Goal: Navigation & Orientation: Find specific page/section

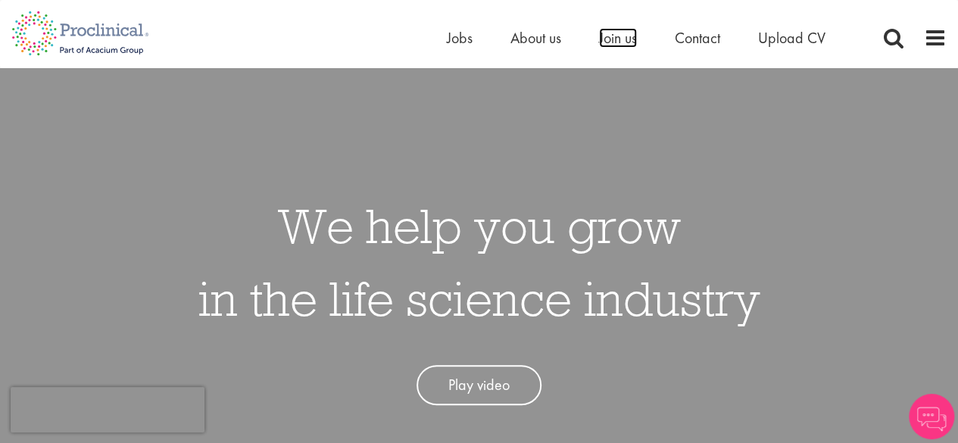
click at [621, 45] on span "Join us" at bounding box center [618, 38] width 38 height 20
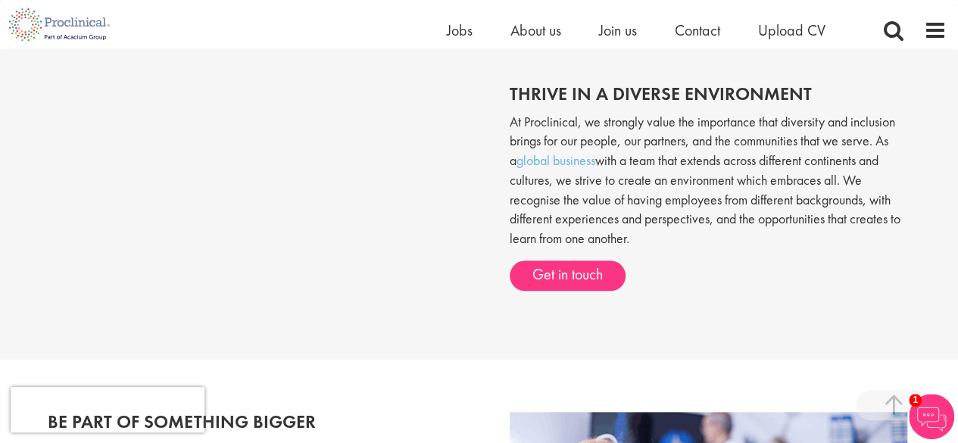
scroll to position [547, 0]
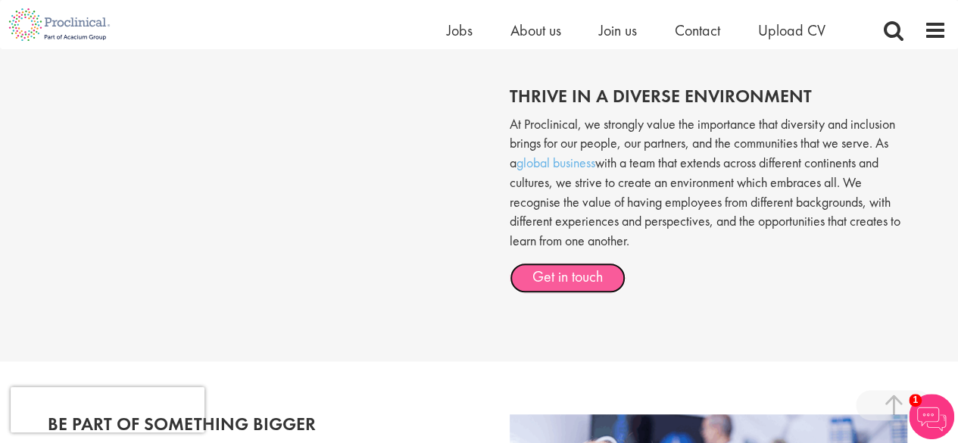
click at [551, 285] on link "Get in touch" at bounding box center [567, 278] width 116 height 30
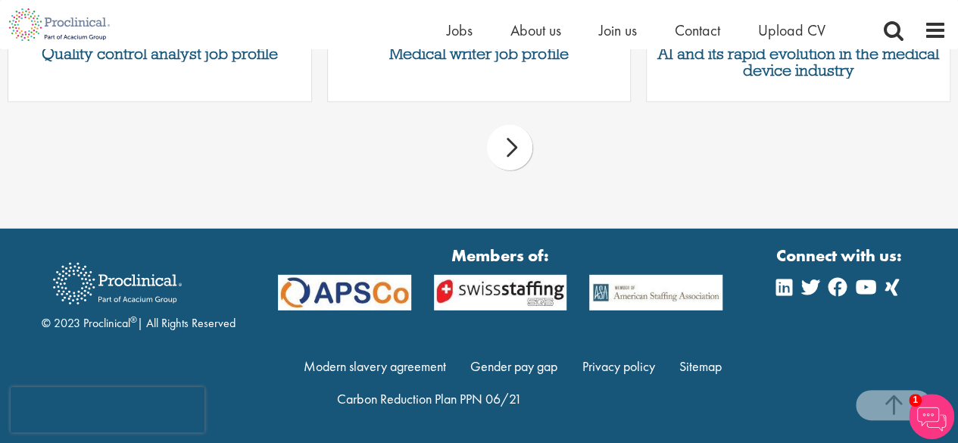
scroll to position [2149, 0]
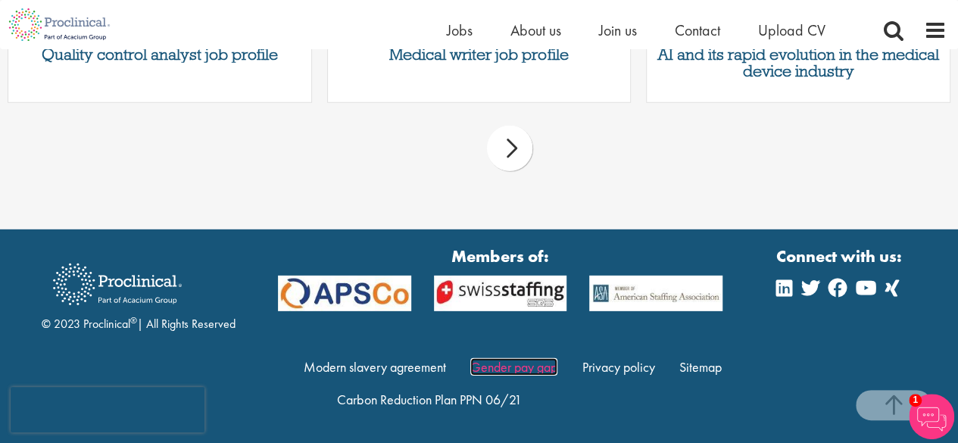
click at [511, 374] on link "Gender pay gap" at bounding box center [513, 366] width 87 height 17
click at [928, 31] on span at bounding box center [934, 30] width 23 height 23
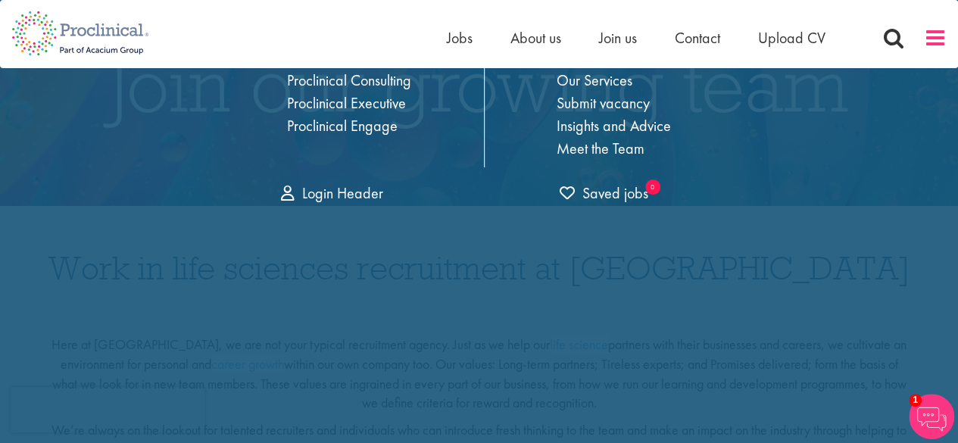
scroll to position [0, 0]
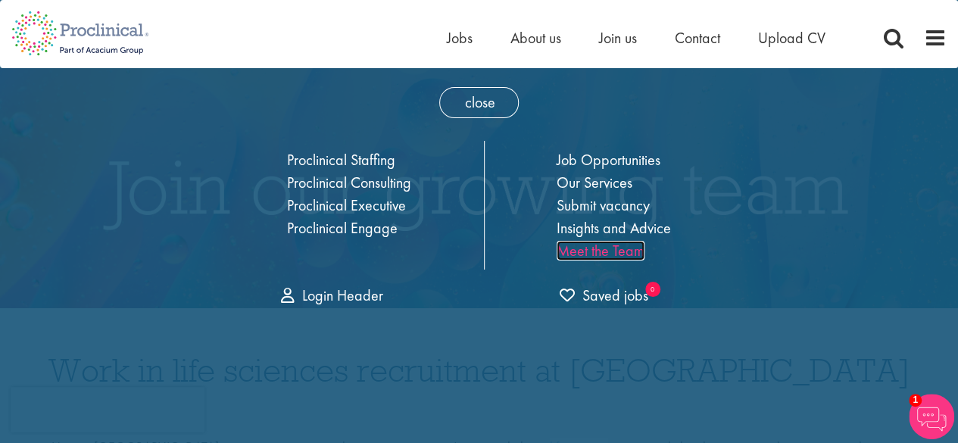
click at [613, 250] on link "Meet the Team" at bounding box center [600, 251] width 88 height 20
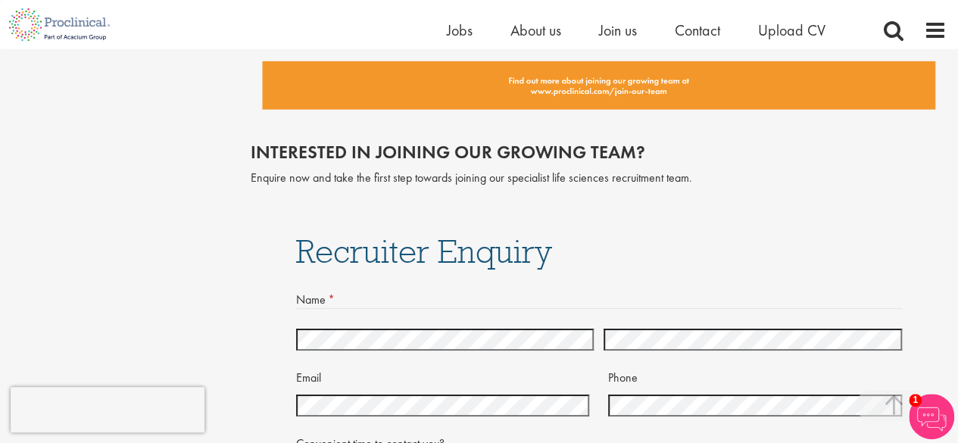
scroll to position [2668, 0]
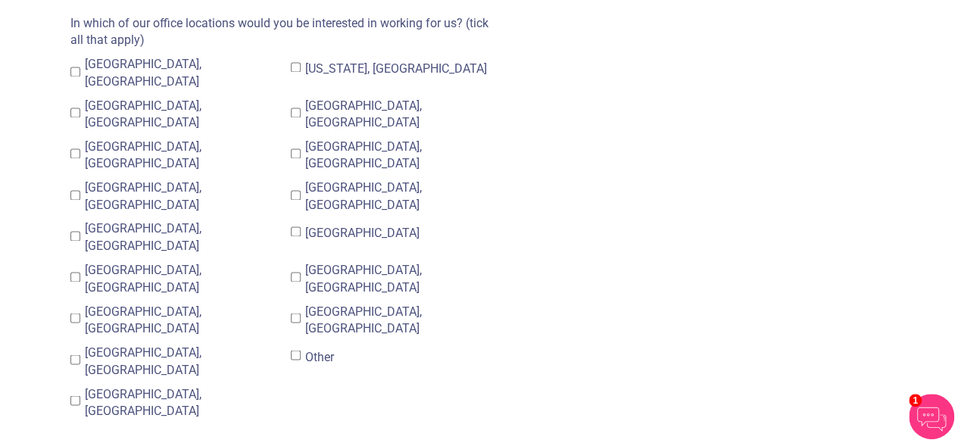
scroll to position [1064, 0]
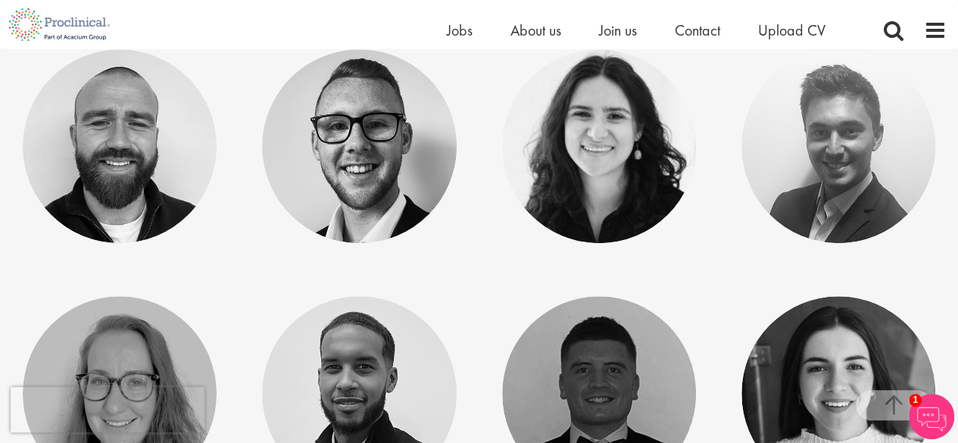
scroll to position [3499, 0]
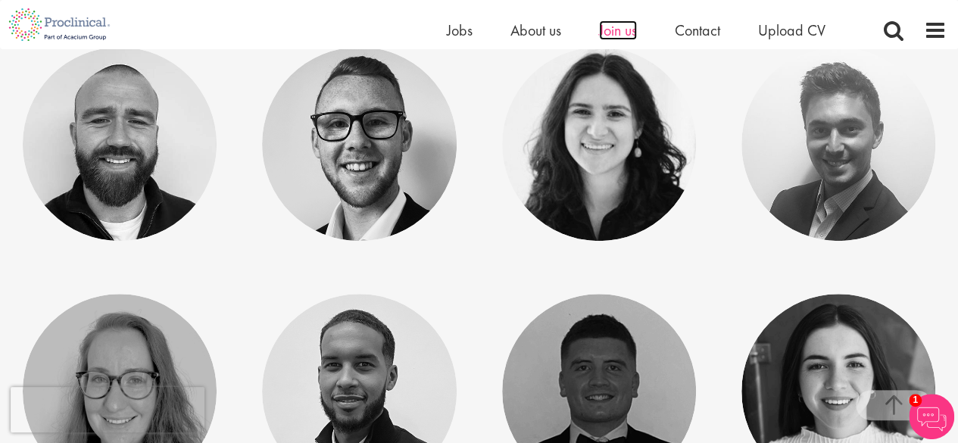
click at [622, 30] on span "Join us" at bounding box center [618, 30] width 38 height 20
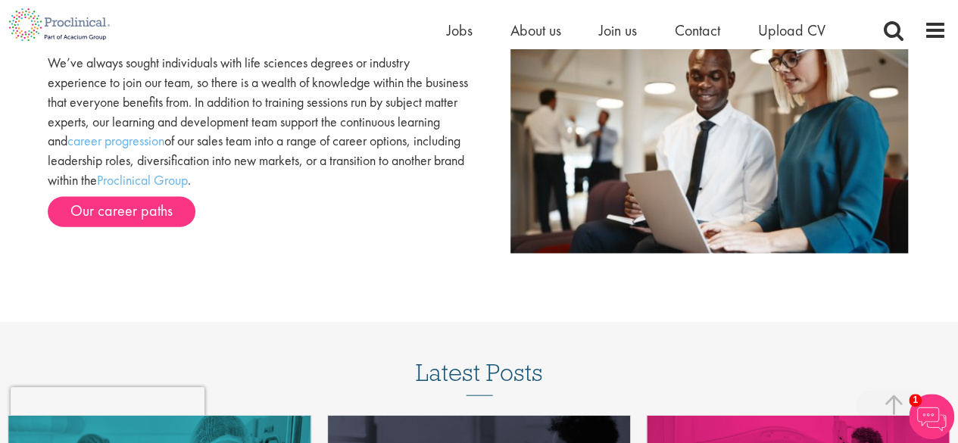
scroll to position [1524, 0]
